Goal: Task Accomplishment & Management: Manage account settings

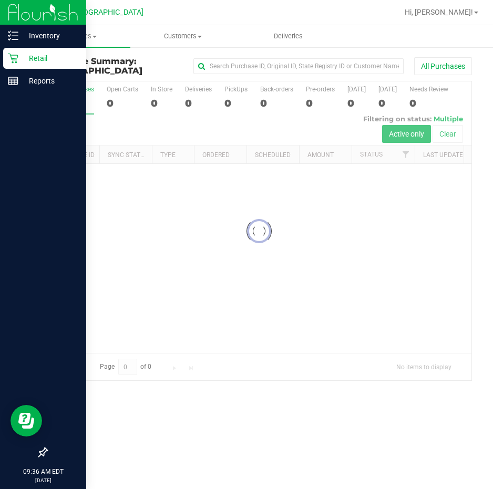
click at [37, 59] on p "Retail" at bounding box center [49, 58] width 63 height 13
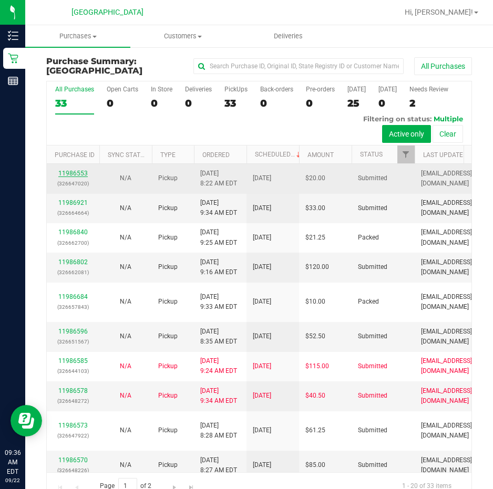
click at [66, 170] on link "11986553" at bounding box center [72, 173] width 29 height 7
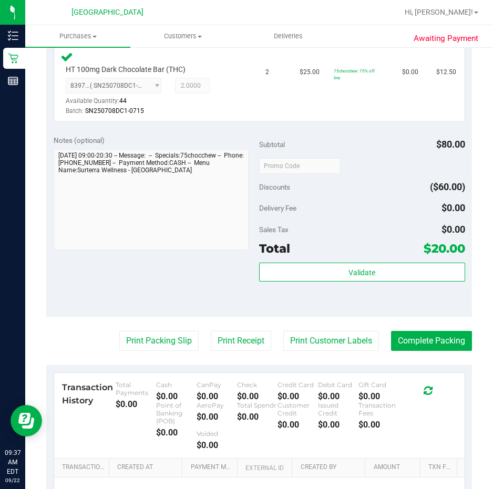
scroll to position [420, 0]
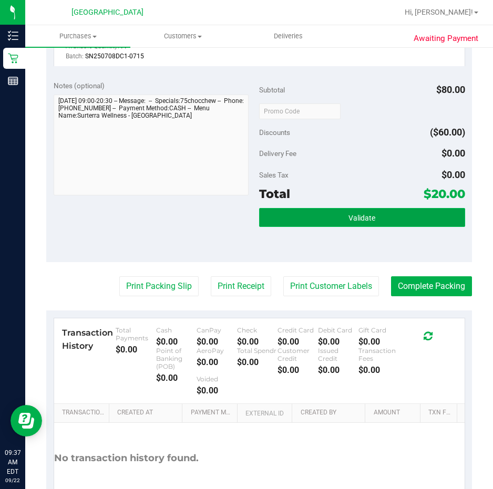
click at [381, 214] on button "Validate" at bounding box center [362, 217] width 206 height 19
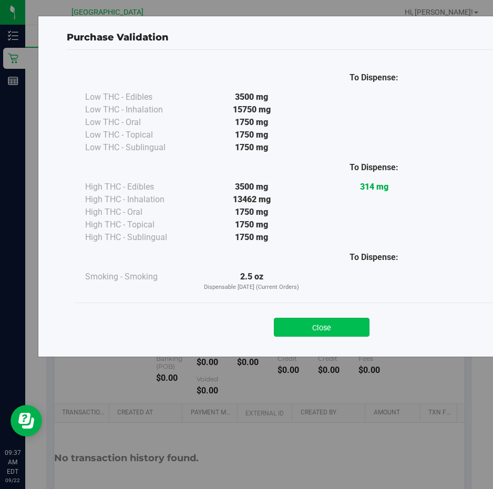
click at [323, 321] on button "Close" at bounding box center [322, 327] width 96 height 19
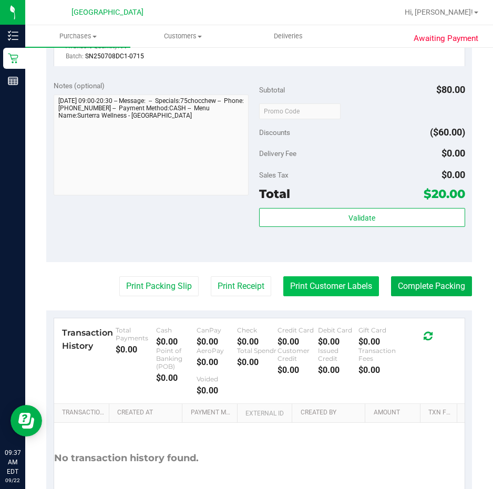
click at [307, 287] on button "Print Customer Labels" at bounding box center [331, 286] width 96 height 20
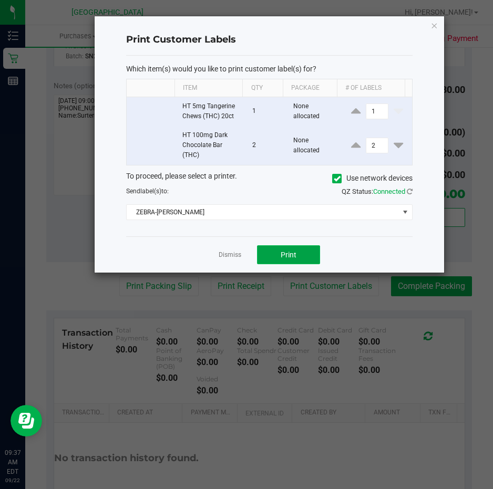
click at [275, 246] on button "Print" at bounding box center [288, 254] width 63 height 19
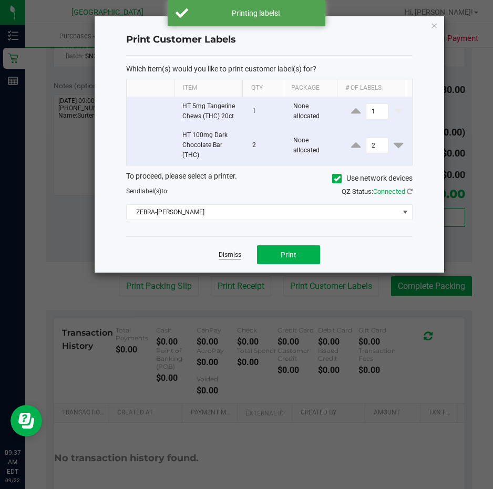
click at [239, 254] on link "Dismiss" at bounding box center [229, 254] width 23 height 9
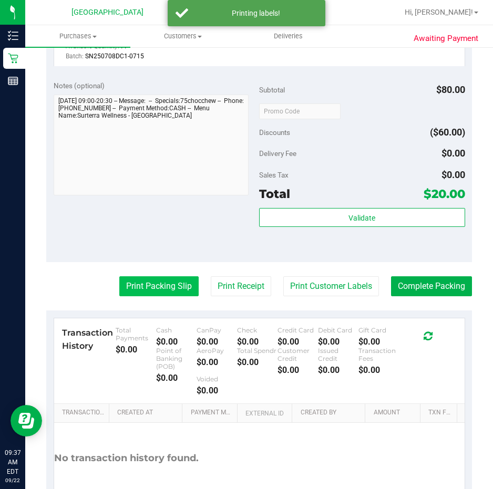
click at [129, 284] on button "Print Packing Slip" at bounding box center [158, 286] width 79 height 20
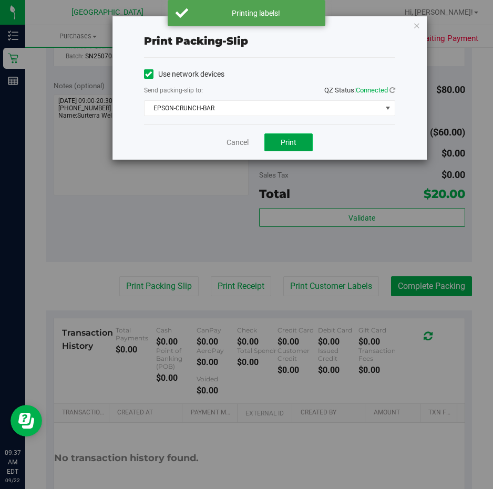
click at [283, 138] on span "Print" at bounding box center [288, 142] width 16 height 8
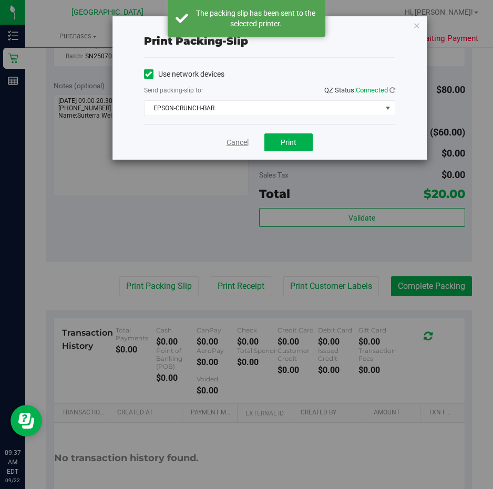
click at [233, 143] on link "Cancel" at bounding box center [237, 142] width 22 height 11
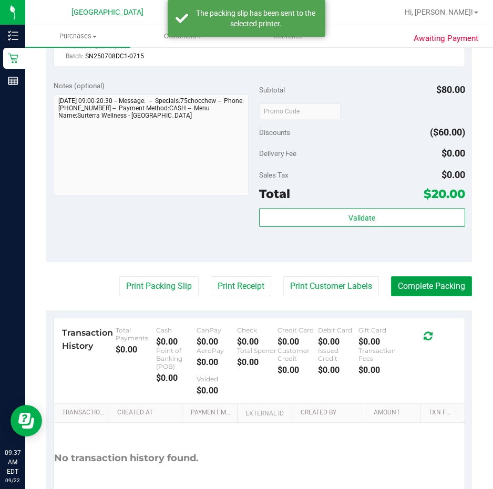
click at [433, 290] on button "Complete Packing" at bounding box center [431, 286] width 81 height 20
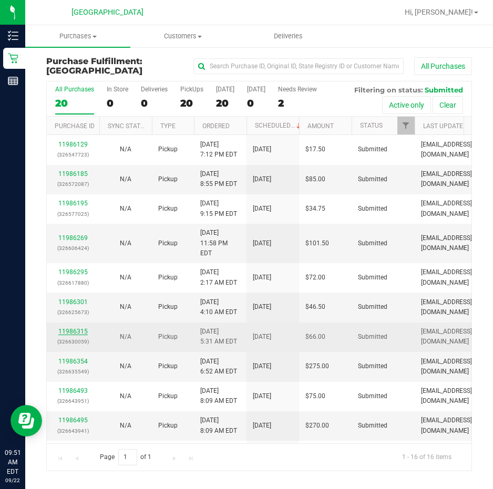
click at [62, 328] on link "11986315" at bounding box center [72, 331] width 29 height 7
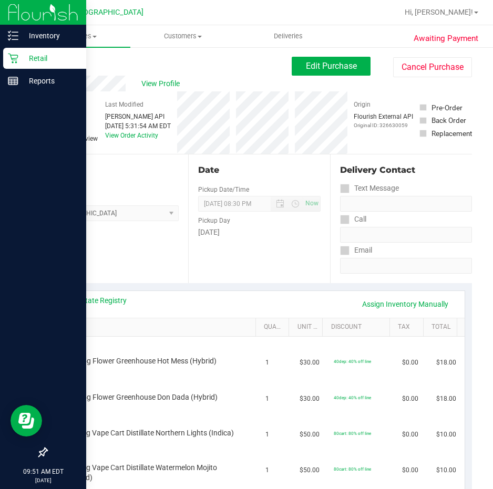
click at [28, 53] on p "Retail" at bounding box center [49, 58] width 63 height 13
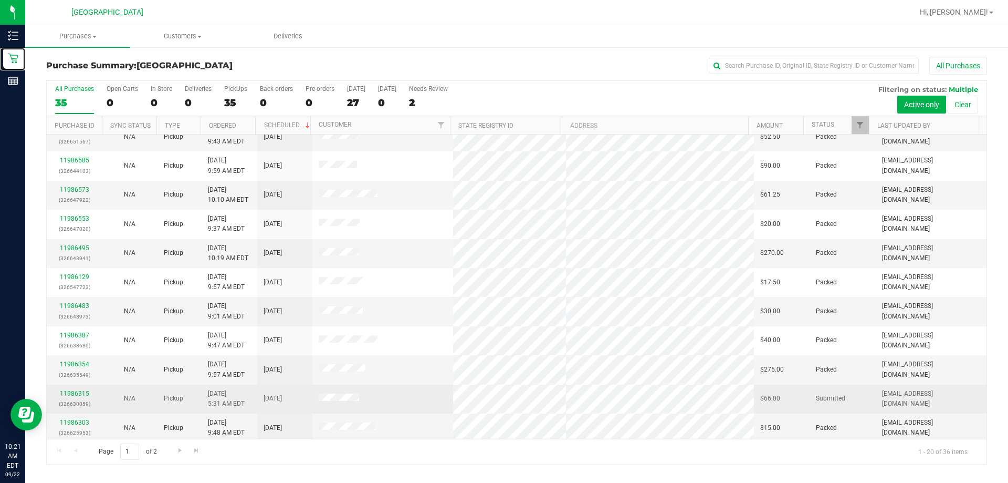
scroll to position [210, 0]
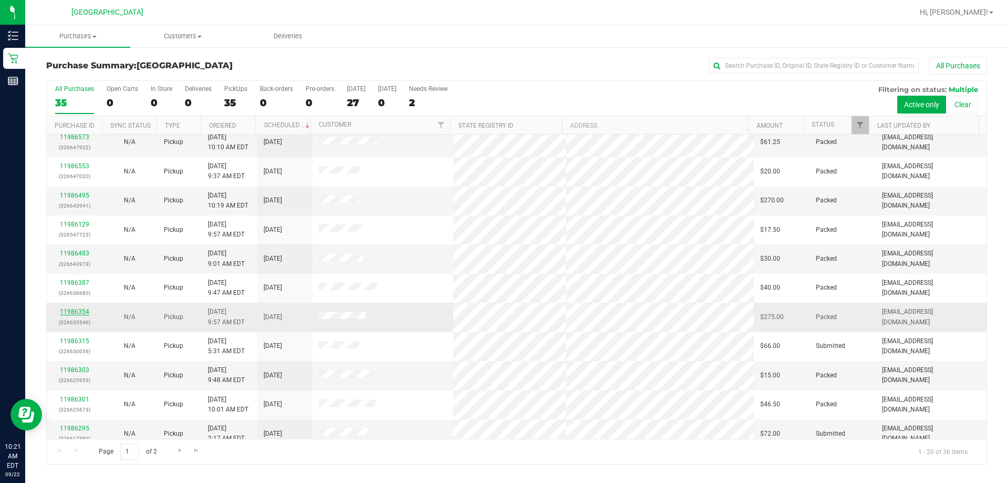
click at [68, 310] on link "11986354" at bounding box center [74, 311] width 29 height 7
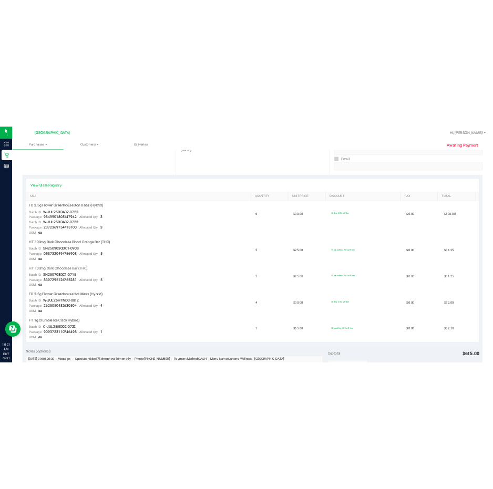
scroll to position [210, 0]
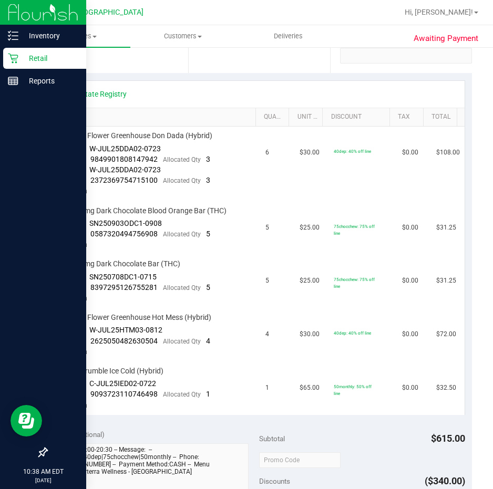
click at [32, 53] on p "Retail" at bounding box center [49, 58] width 63 height 13
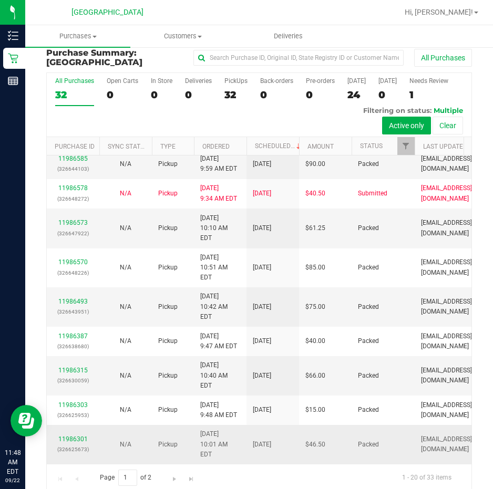
scroll to position [22, 0]
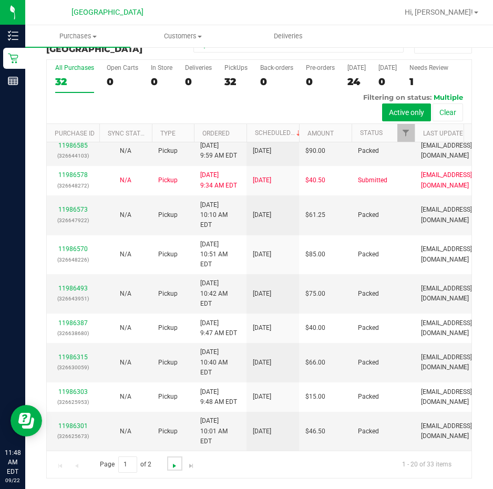
click at [172, 465] on span "Go to the next page" at bounding box center [174, 466] width 8 height 8
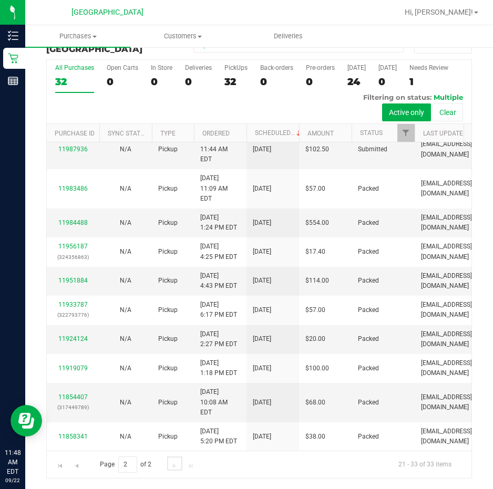
scroll to position [0, 0]
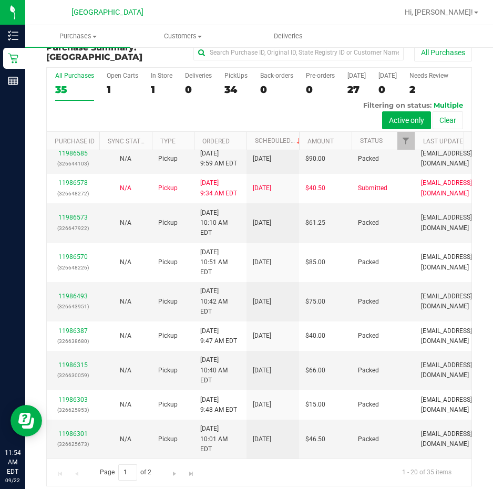
scroll to position [22, 0]
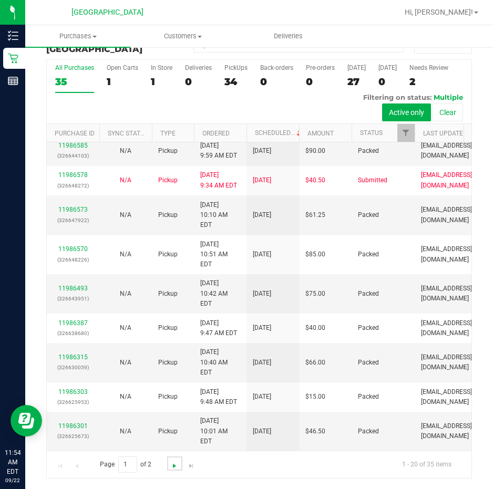
click at [172, 466] on span "Go to the next page" at bounding box center [174, 466] width 8 height 8
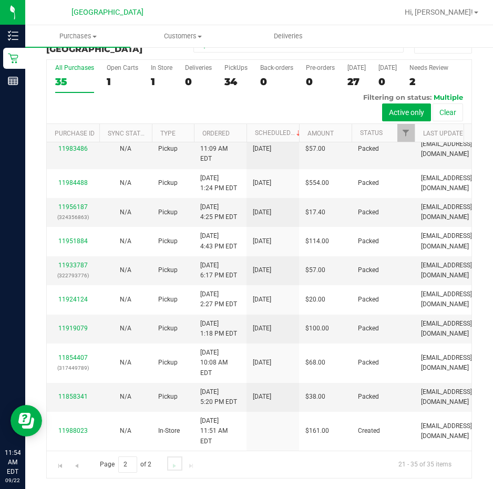
scroll to position [0, 0]
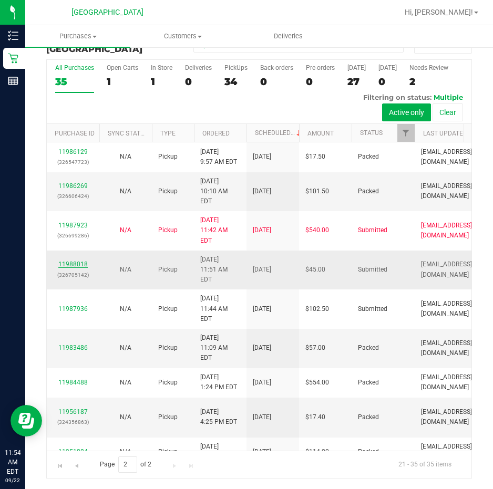
click at [81, 260] on link "11988018" at bounding box center [72, 263] width 29 height 7
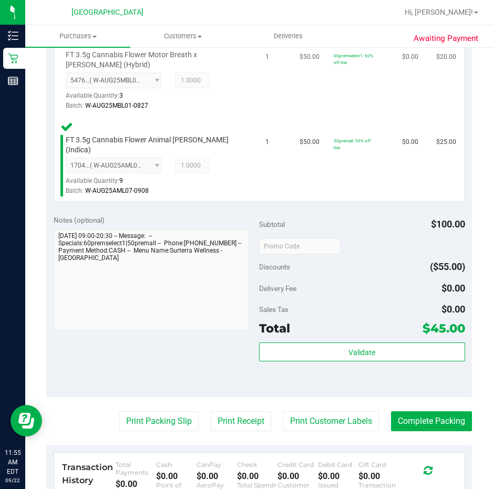
scroll to position [337, 0]
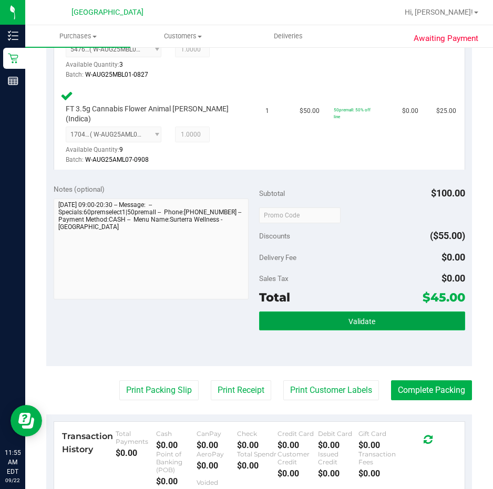
click at [311, 319] on button "Validate" at bounding box center [362, 320] width 206 height 19
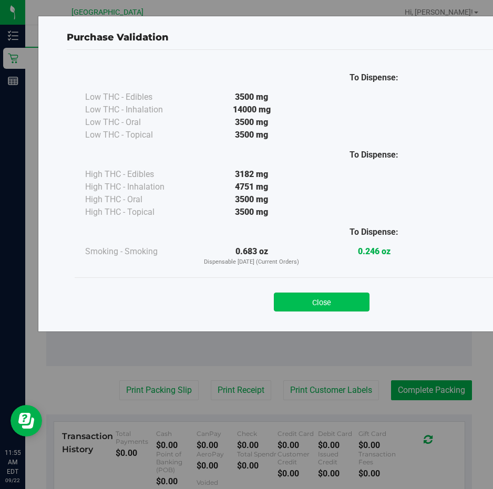
click at [300, 306] on button "Close" at bounding box center [322, 302] width 96 height 19
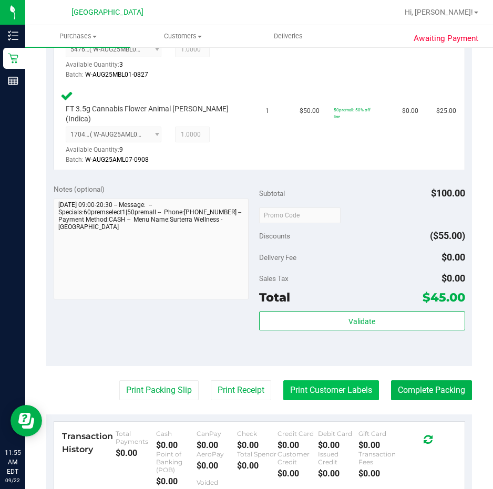
click at [307, 380] on button "Print Customer Labels" at bounding box center [331, 390] width 96 height 20
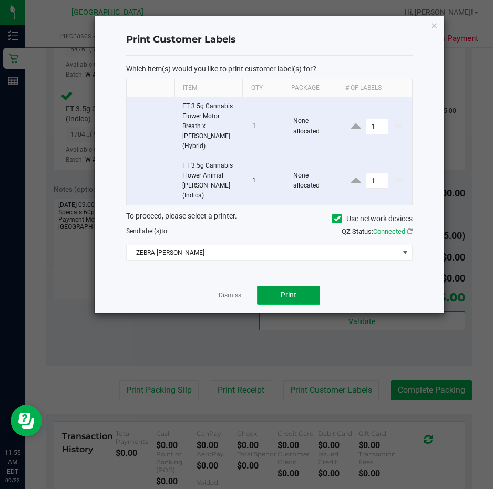
click at [267, 286] on button "Print" at bounding box center [288, 295] width 63 height 19
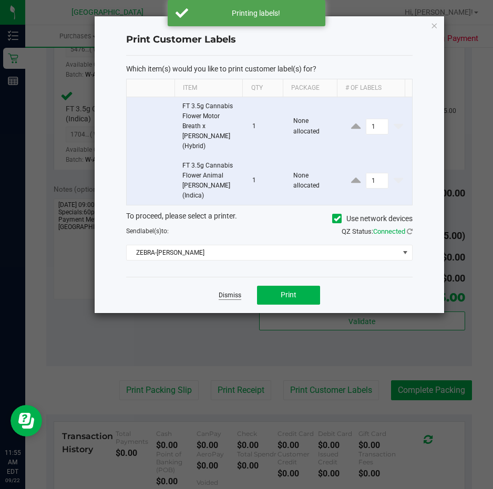
click at [236, 291] on link "Dismiss" at bounding box center [229, 295] width 23 height 9
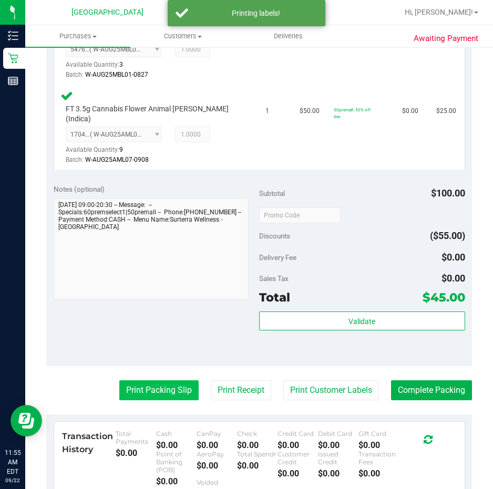
click at [153, 380] on button "Print Packing Slip" at bounding box center [158, 390] width 79 height 20
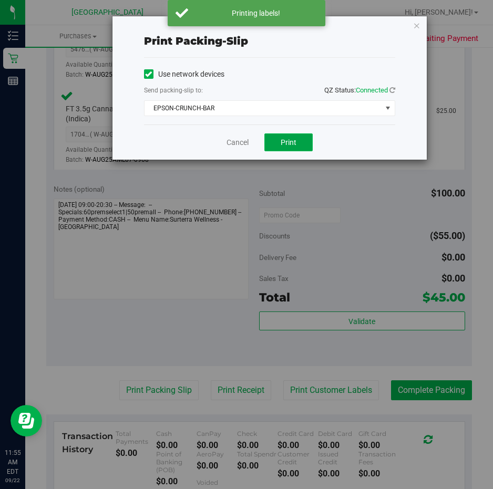
click at [279, 143] on button "Print" at bounding box center [288, 142] width 48 height 18
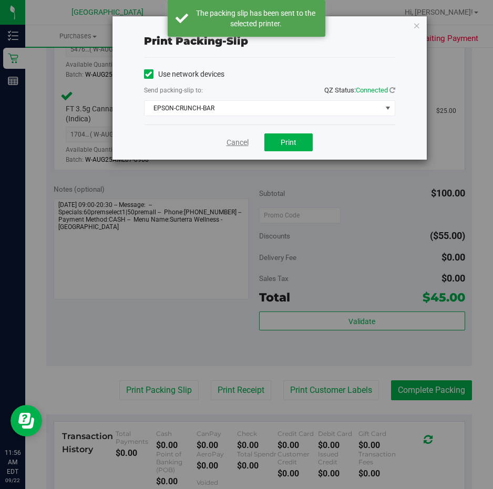
click at [240, 140] on link "Cancel" at bounding box center [237, 142] width 22 height 11
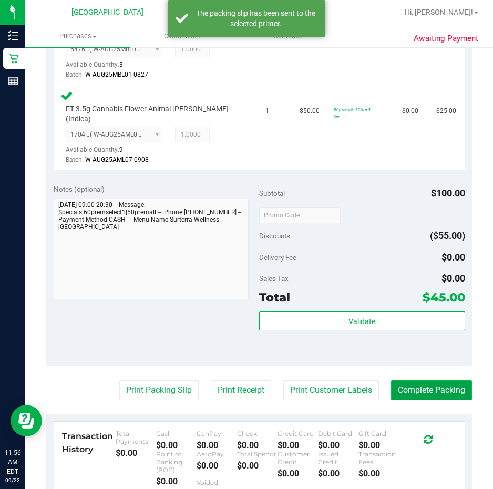
click at [426, 380] on button "Complete Packing" at bounding box center [431, 390] width 81 height 20
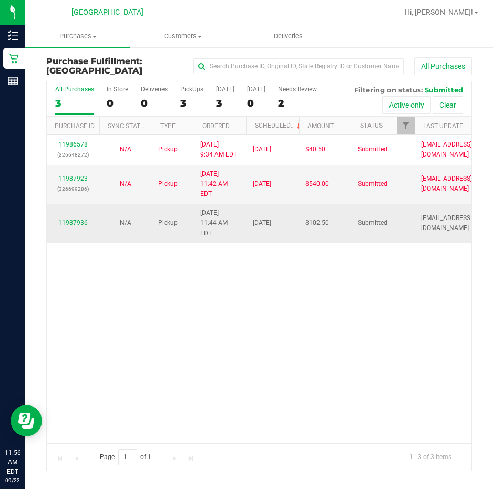
click at [71, 219] on link "11987936" at bounding box center [72, 222] width 29 height 7
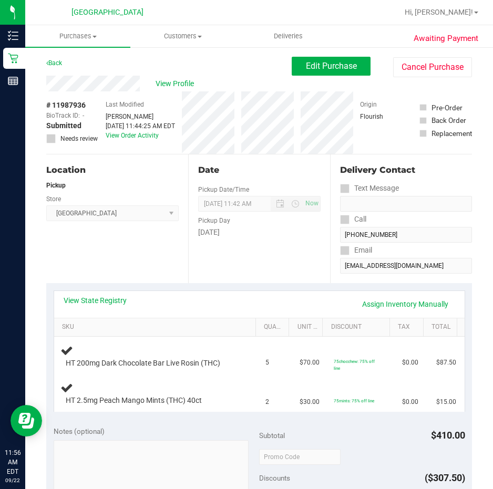
click at [74, 294] on div "View State Registry Assign Inventory Manually" at bounding box center [259, 304] width 410 height 27
click at [78, 302] on link "View State Registry" at bounding box center [95, 300] width 63 height 11
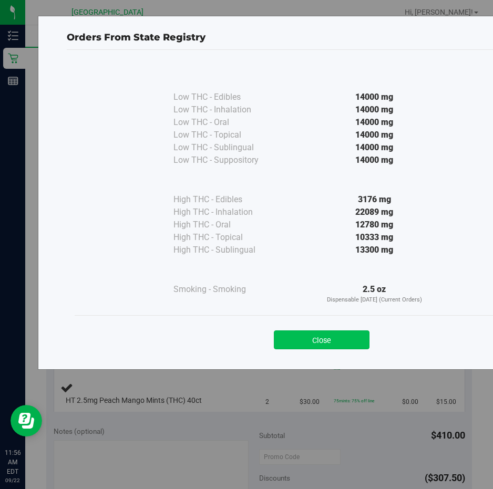
click at [305, 342] on button "Close" at bounding box center [322, 339] width 96 height 19
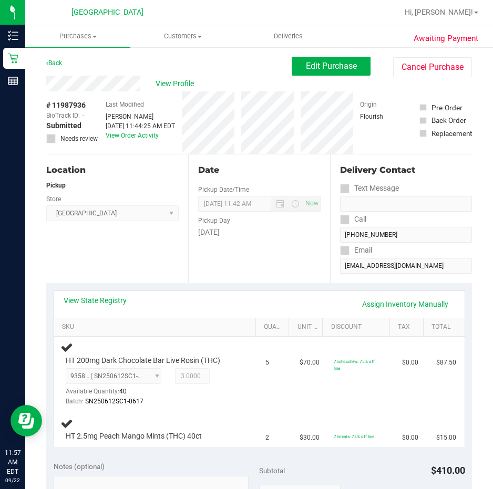
click at [164, 260] on div "Location Pickup Store [GEOGRAPHIC_DATA] Select Store [PERSON_NAME][GEOGRAPHIC_D…" at bounding box center [117, 218] width 142 height 129
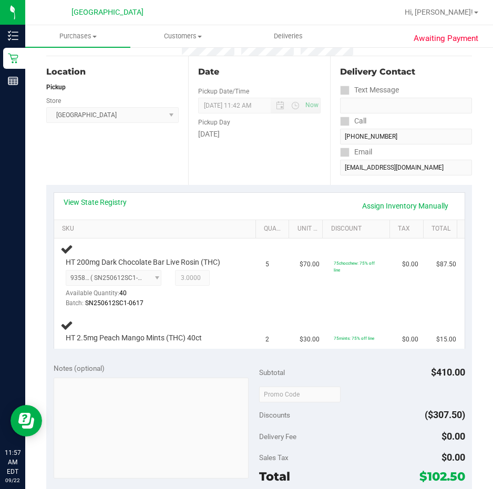
scroll to position [105, 0]
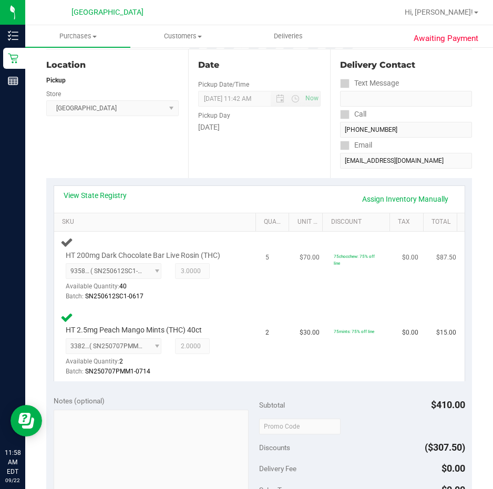
click at [216, 298] on div "Batch: SN250612SC1-0617" at bounding box center [152, 296] width 173 height 10
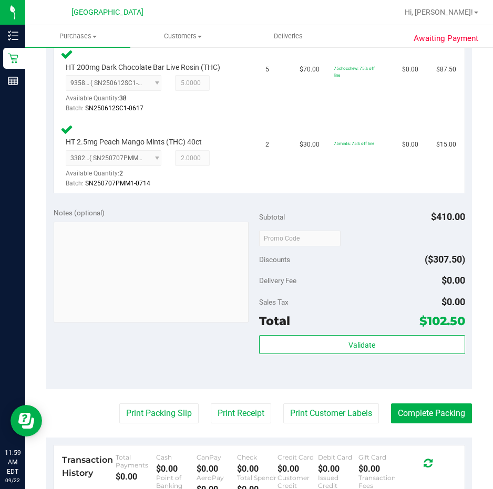
scroll to position [315, 0]
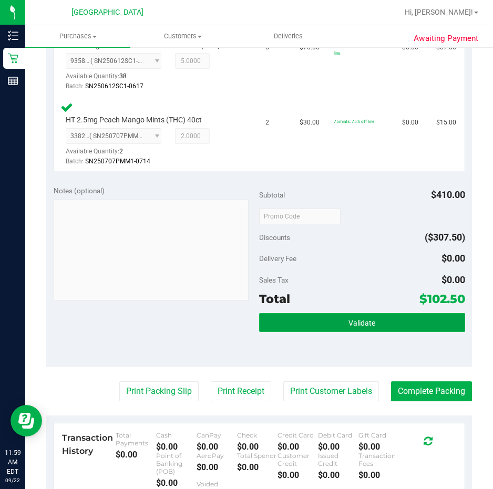
click at [342, 316] on button "Validate" at bounding box center [362, 322] width 206 height 19
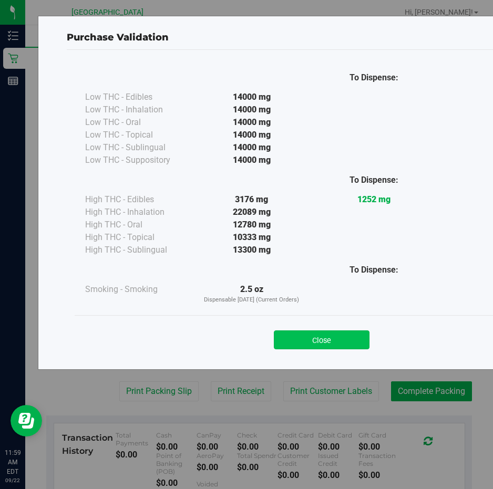
click at [334, 336] on button "Close" at bounding box center [322, 339] width 96 height 19
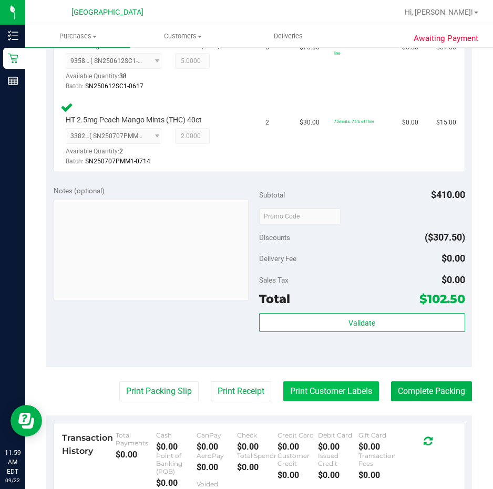
click at [331, 393] on button "Print Customer Labels" at bounding box center [331, 391] width 96 height 20
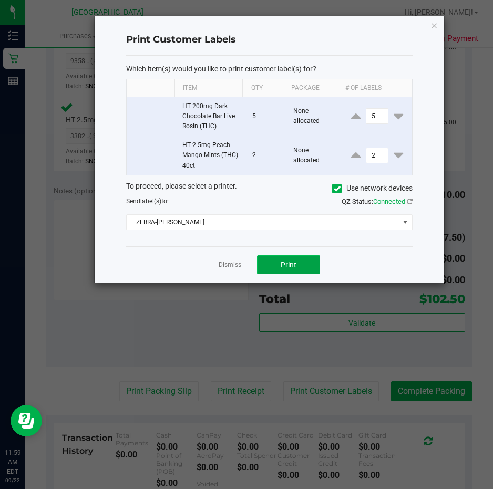
click at [290, 266] on span "Print" at bounding box center [288, 264] width 16 height 8
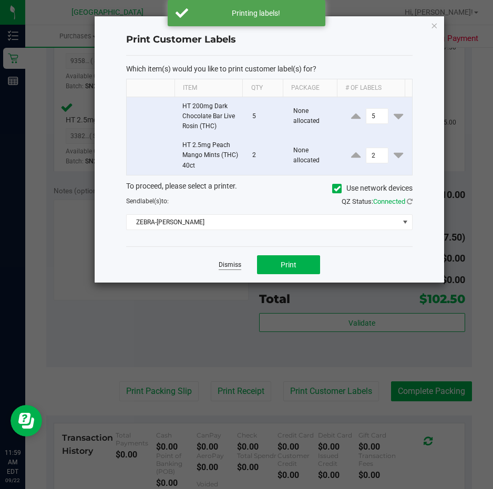
click at [236, 267] on link "Dismiss" at bounding box center [229, 264] width 23 height 9
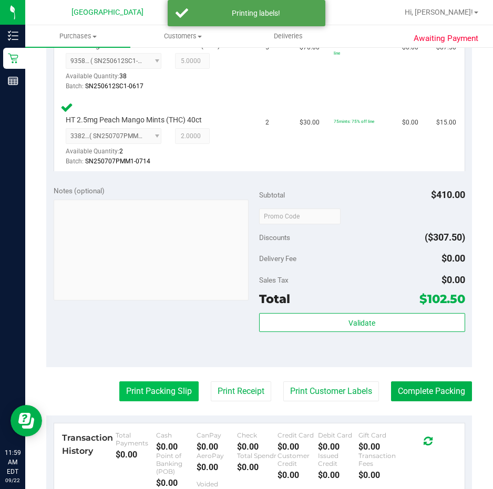
click at [161, 393] on button "Print Packing Slip" at bounding box center [158, 391] width 79 height 20
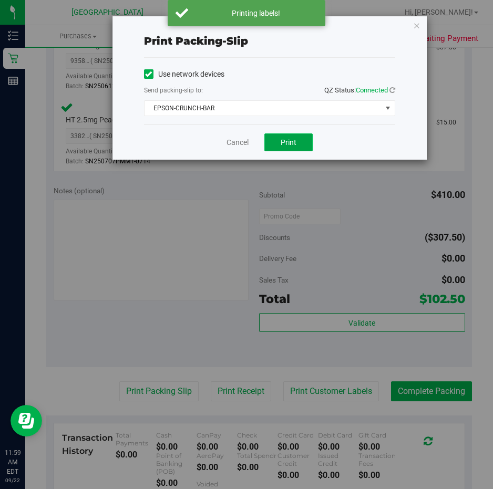
click at [302, 146] on button "Print" at bounding box center [288, 142] width 48 height 18
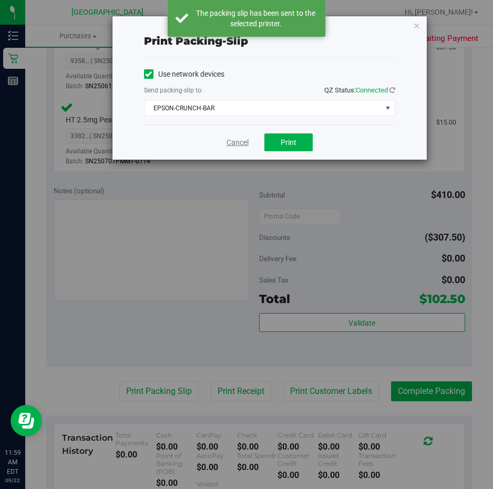
click at [232, 143] on link "Cancel" at bounding box center [237, 142] width 22 height 11
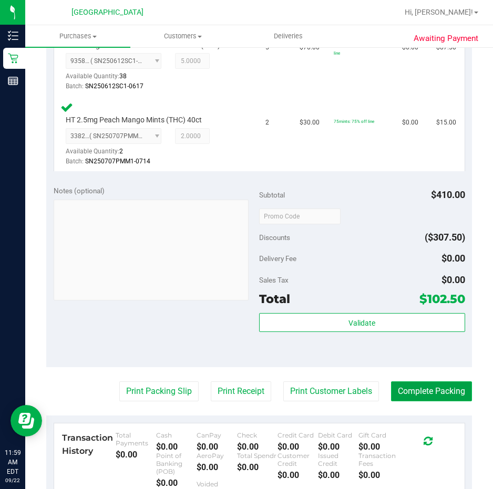
click at [431, 391] on button "Complete Packing" at bounding box center [431, 391] width 81 height 20
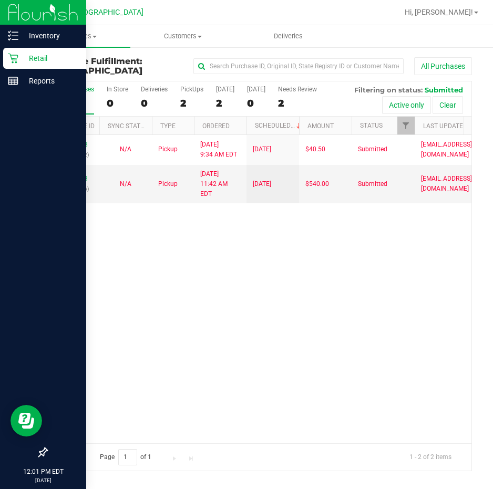
click at [41, 56] on p "Retail" at bounding box center [49, 58] width 63 height 13
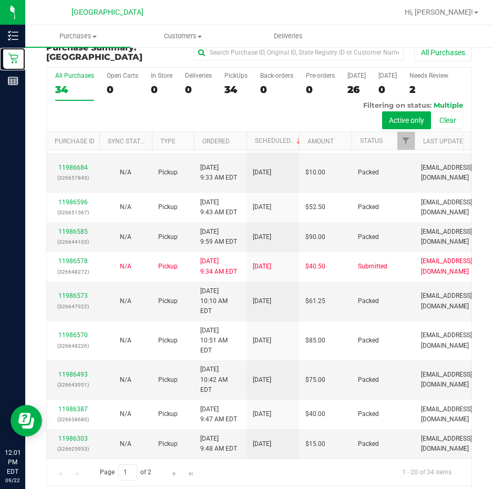
scroll to position [22, 0]
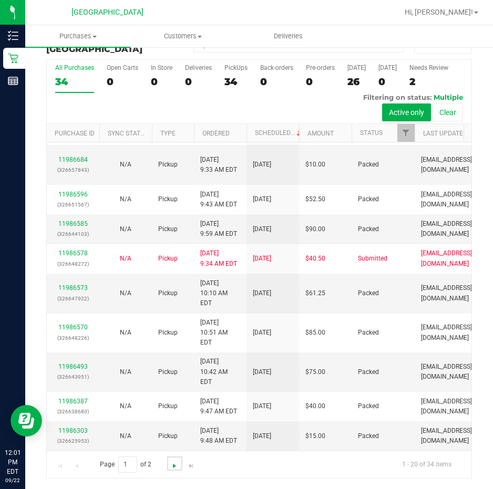
click at [171, 464] on span "Go to the next page" at bounding box center [174, 466] width 8 height 8
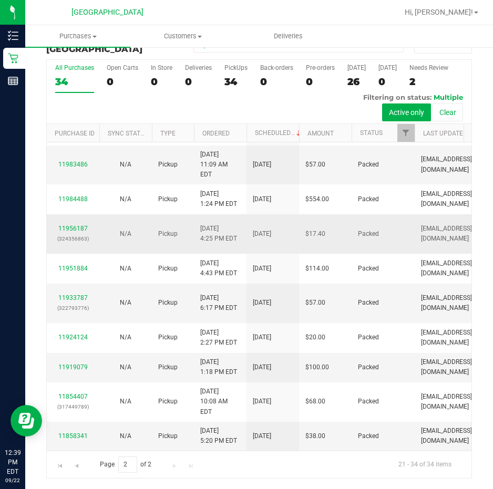
scroll to position [500, 0]
click at [173, 466] on div "Page 2 of 2 21 - 34 of 34 items" at bounding box center [259, 464] width 424 height 27
click at [76, 463] on span "Go to the previous page" at bounding box center [76, 466] width 8 height 8
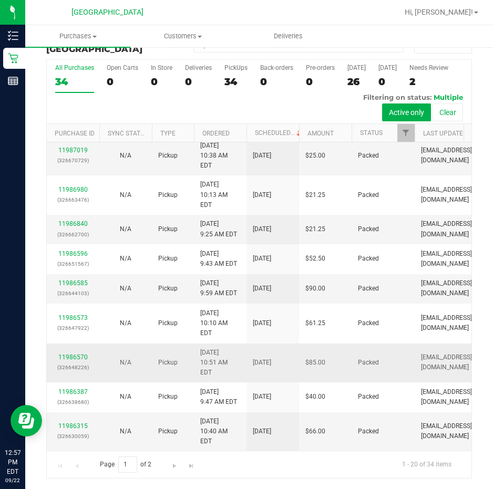
scroll to position [483, 0]
click at [175, 464] on span "Go to the next page" at bounding box center [174, 466] width 8 height 8
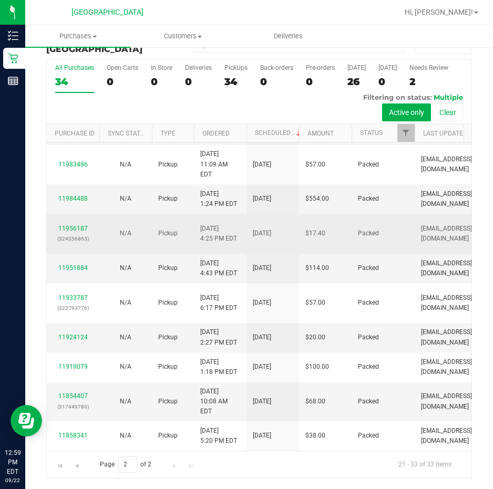
scroll to position [350, 0]
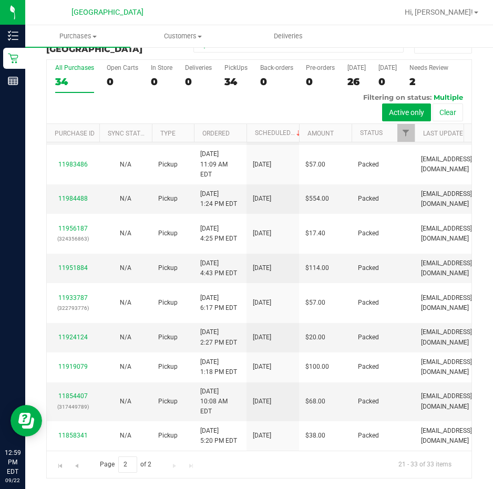
click at [172, 465] on div "Page 2 of 2 21 - 33 of 33 items" at bounding box center [259, 464] width 424 height 27
click at [73, 462] on span "Go to the previous page" at bounding box center [76, 466] width 8 height 8
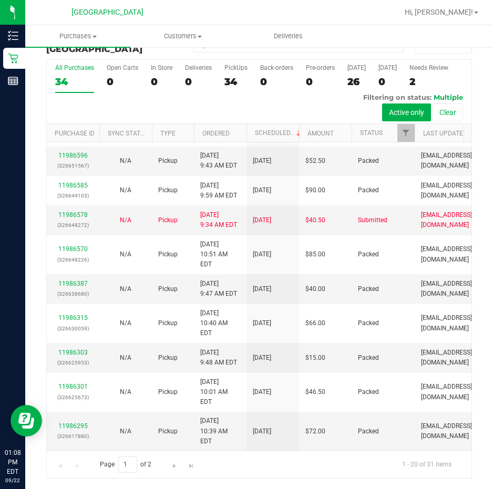
scroll to position [543, 0]
click at [170, 465] on span "Go to the next page" at bounding box center [174, 466] width 8 height 8
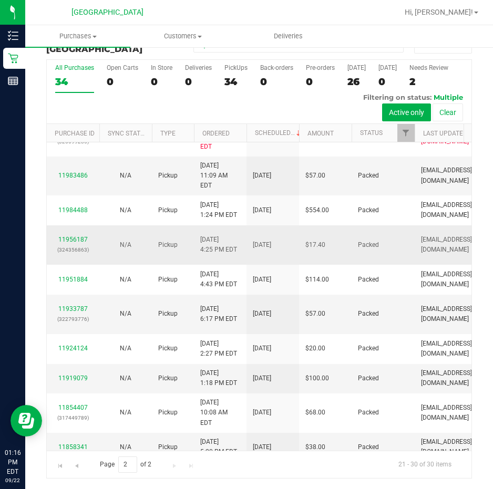
scroll to position [0, 0]
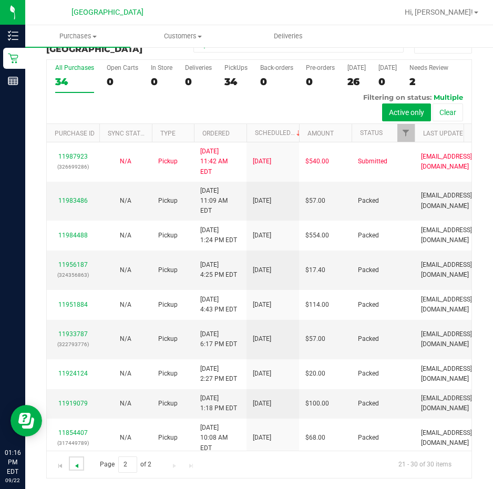
click at [75, 463] on span "Go to the previous page" at bounding box center [76, 466] width 8 height 8
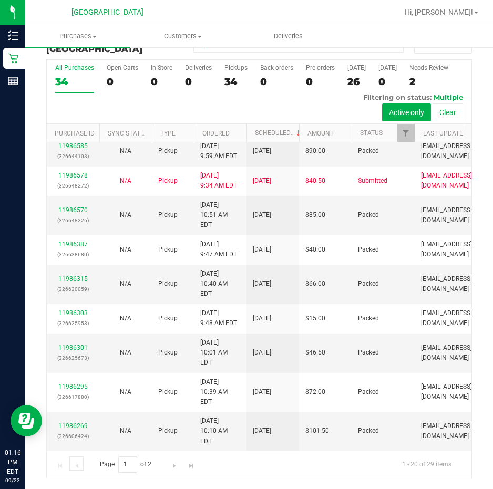
scroll to position [543, 0]
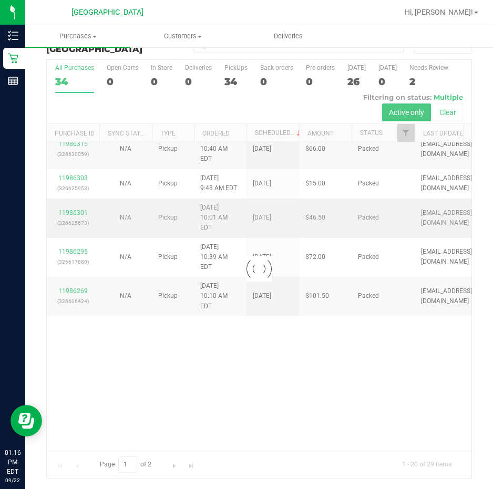
click at [170, 339] on div "Loading... All Purchases 34 Open Carts 0 In Store 0 Deliveries 0 PickUps 34 Bac…" at bounding box center [258, 268] width 425 height 419
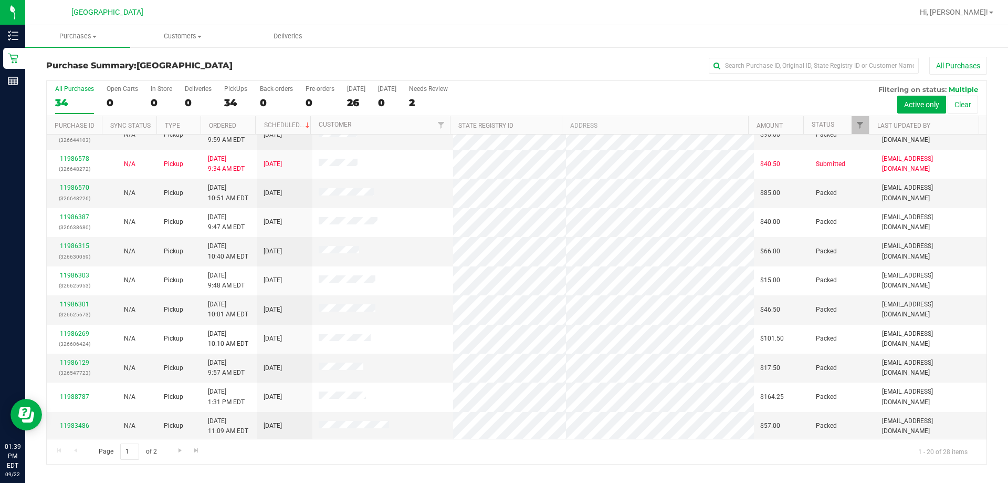
scroll to position [277, 0]
click at [492, 20] on div "Hi, [PERSON_NAME]!" at bounding box center [957, 12] width 82 height 18
click at [492, 17] on link "Hi, [PERSON_NAME]!" at bounding box center [957, 12] width 82 height 11
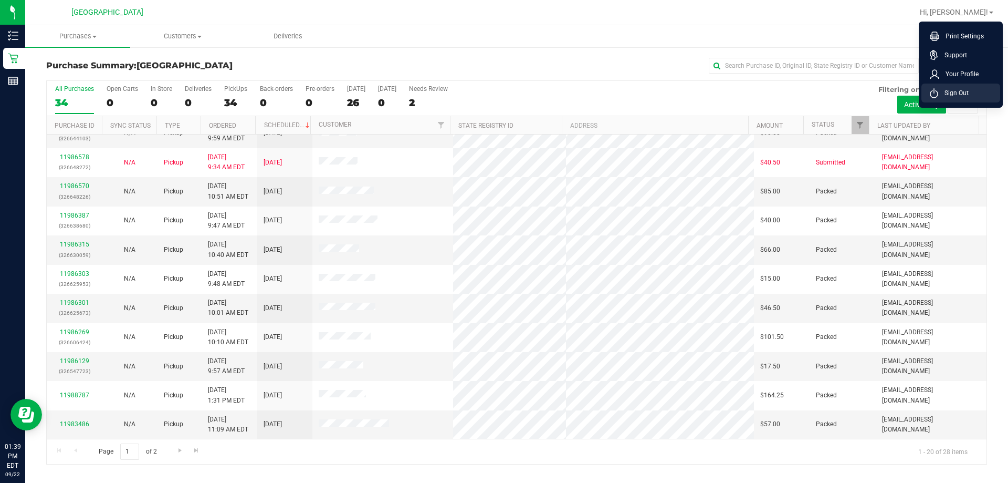
click at [492, 100] on li "Sign Out" at bounding box center [961, 92] width 79 height 19
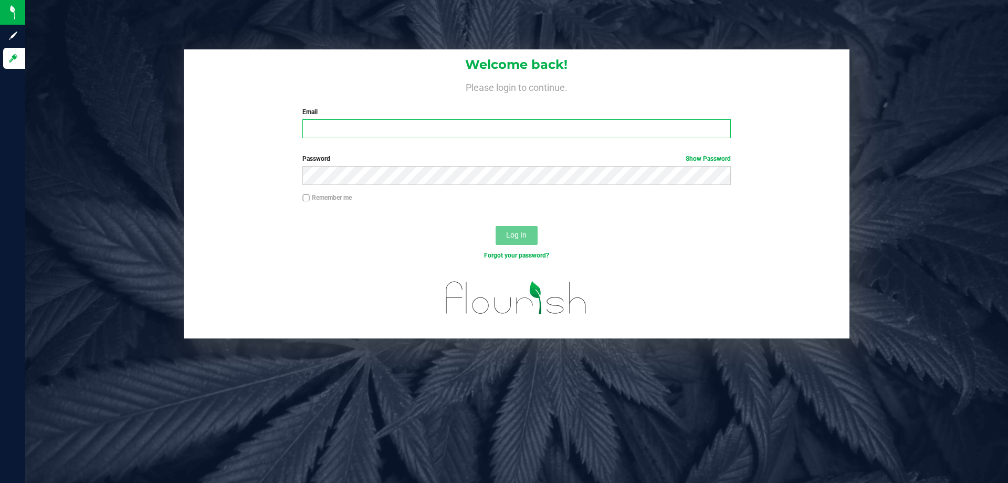
click at [343, 131] on input "Email" at bounding box center [516, 128] width 428 height 19
type input "[EMAIL_ADDRESS][DOMAIN_NAME]"
click at [492, 226] on button "Log In" at bounding box center [517, 235] width 42 height 19
